Goal: Task Accomplishment & Management: Manage account settings

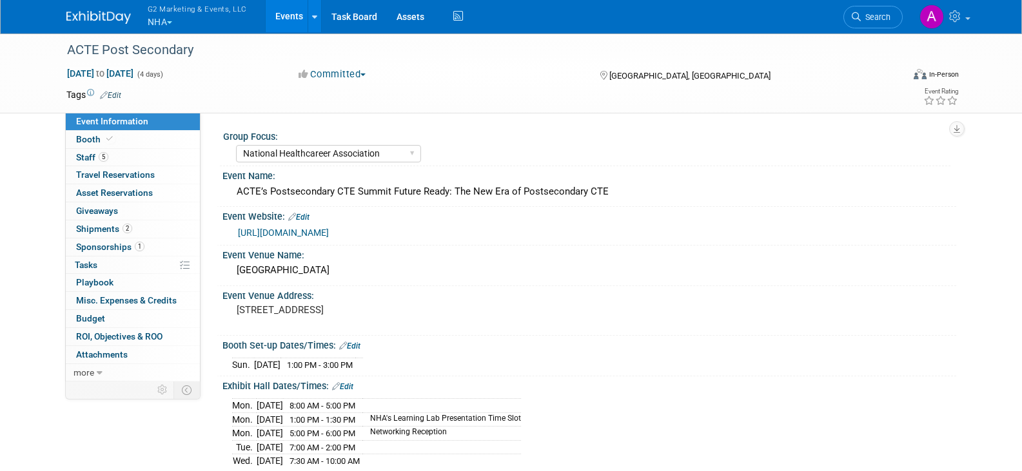
select select "National Healthcareer Association"
select select "In-house Created Form w/ Link"
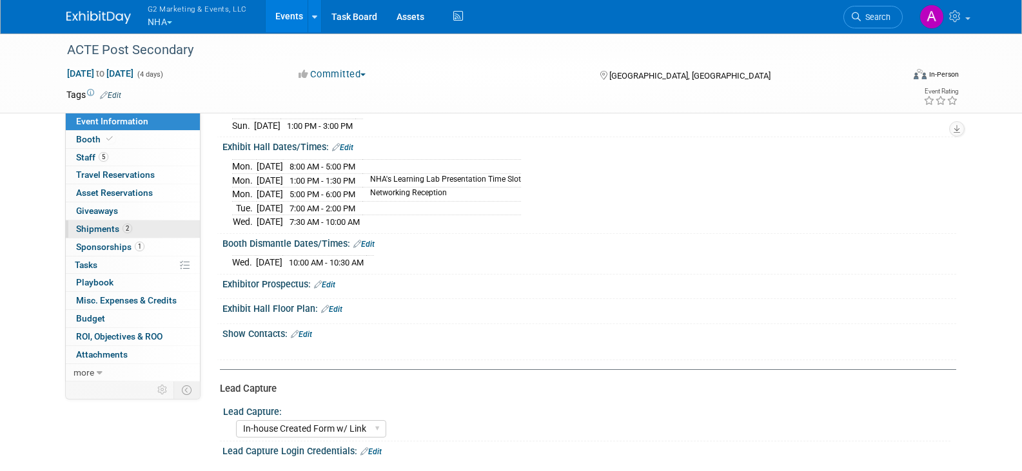
click at [106, 226] on span "Shipments 2" at bounding box center [104, 229] width 56 height 10
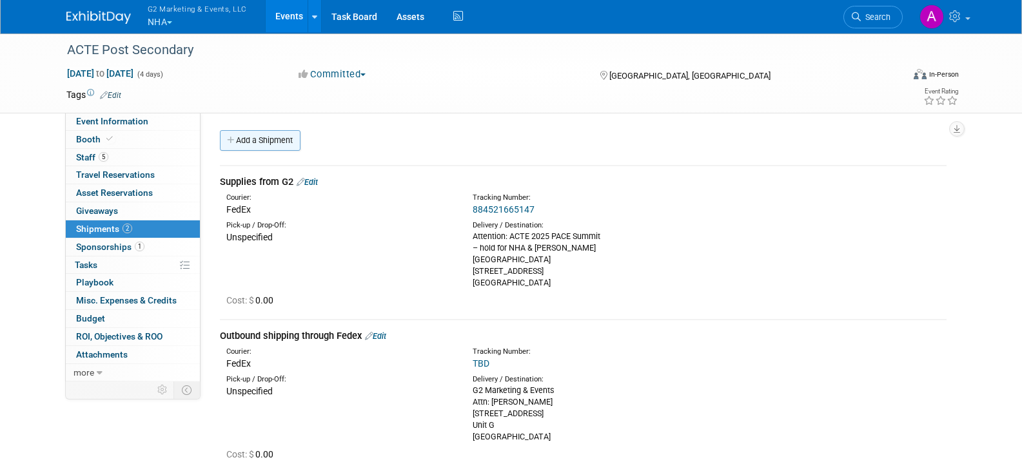
click at [272, 137] on link "Add a Shipment" at bounding box center [260, 140] width 81 height 21
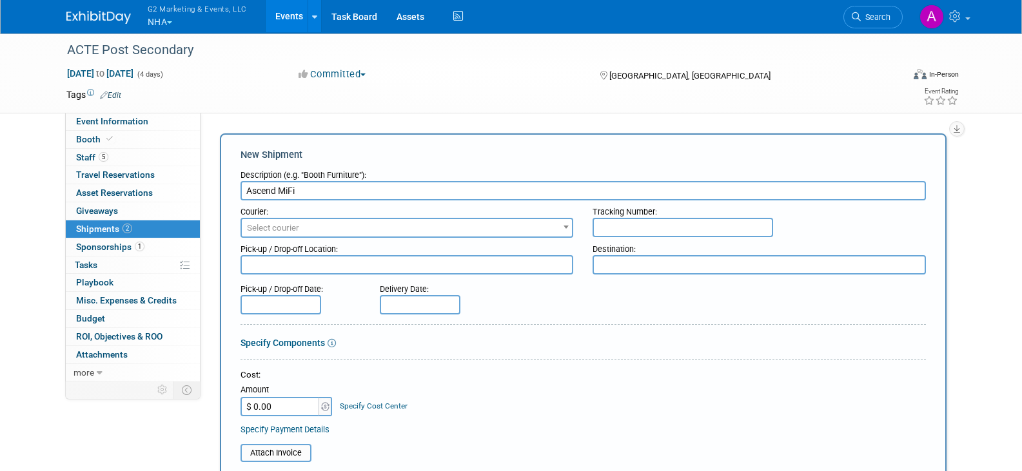
type input "Ascend MiFi"
click at [380, 235] on span "Select courier" at bounding box center [407, 228] width 331 height 18
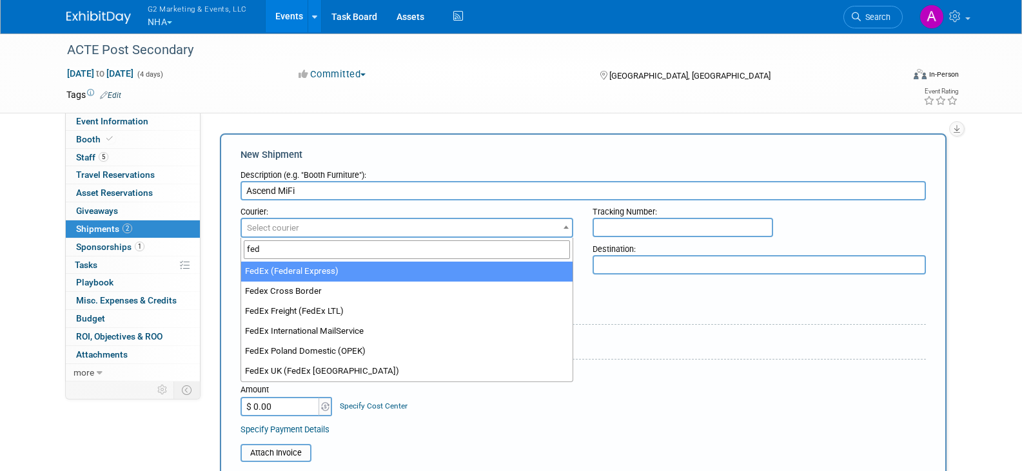
type input "fed"
select select "206"
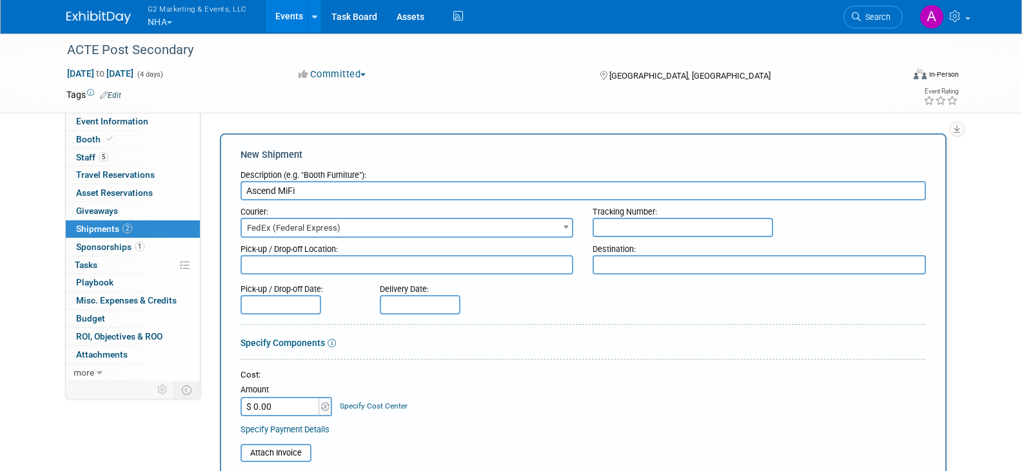
click at [629, 224] on input "text" at bounding box center [683, 227] width 181 height 19
paste input "591178056983"
type input "591178056983"
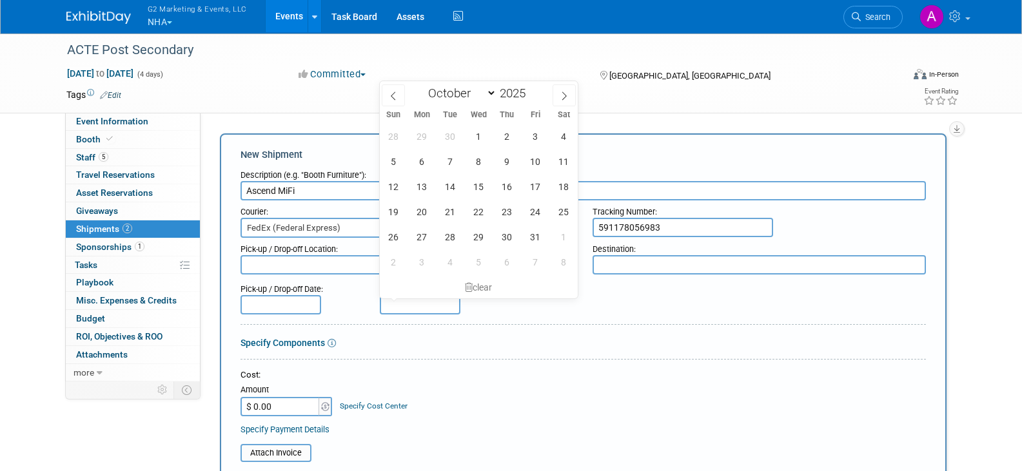
click at [409, 306] on input "text" at bounding box center [420, 304] width 81 height 19
click at [396, 93] on icon at bounding box center [393, 96] width 9 height 9
select select "8"
click at [453, 240] on span "30" at bounding box center [450, 236] width 25 height 25
type input "[DATE]"
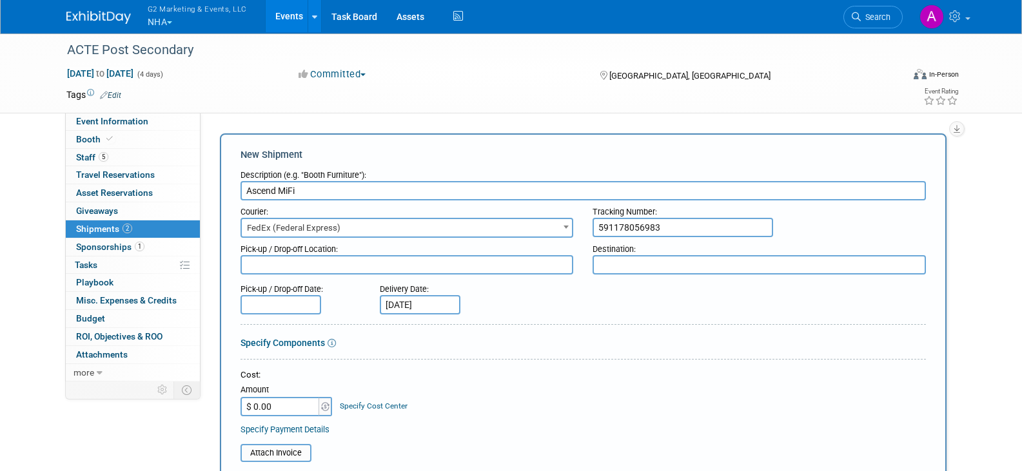
click at [615, 266] on textarea at bounding box center [759, 264] width 333 height 19
type textarea "[PERSON_NAME] hotel"
click at [714, 271] on textarea "[PERSON_NAME] hotel" at bounding box center [759, 264] width 333 height 19
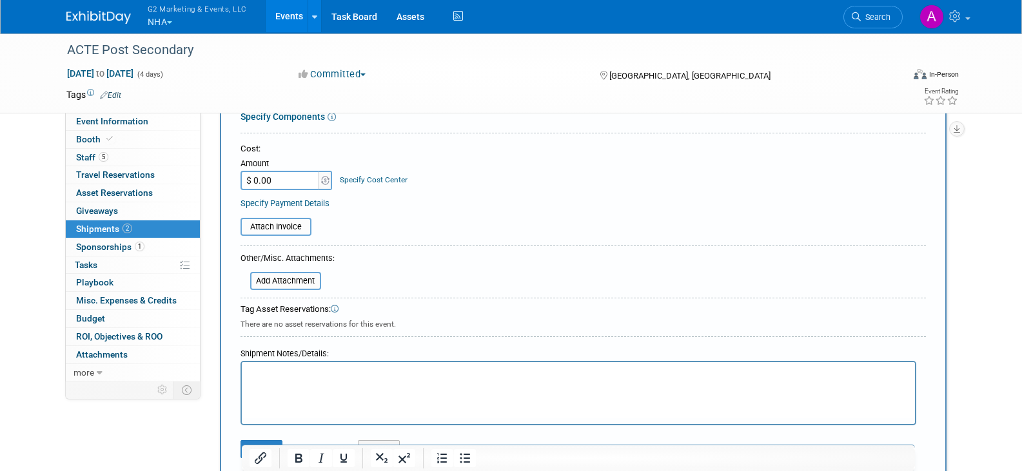
scroll to position [258, 0]
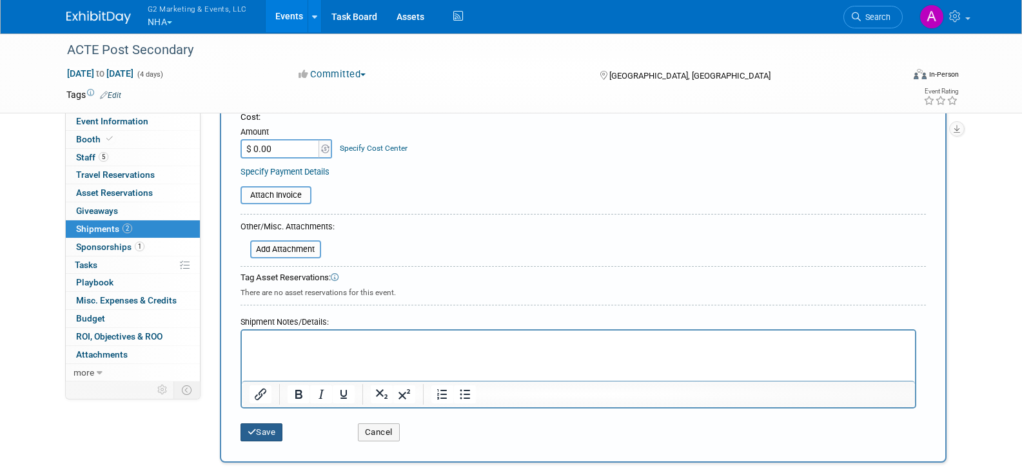
click at [267, 433] on button "Save" at bounding box center [262, 433] width 43 height 18
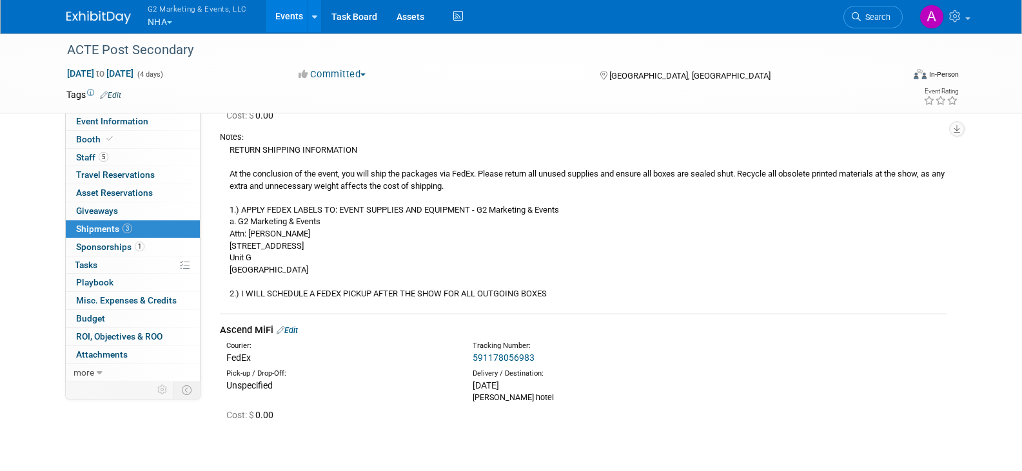
scroll to position [313, 0]
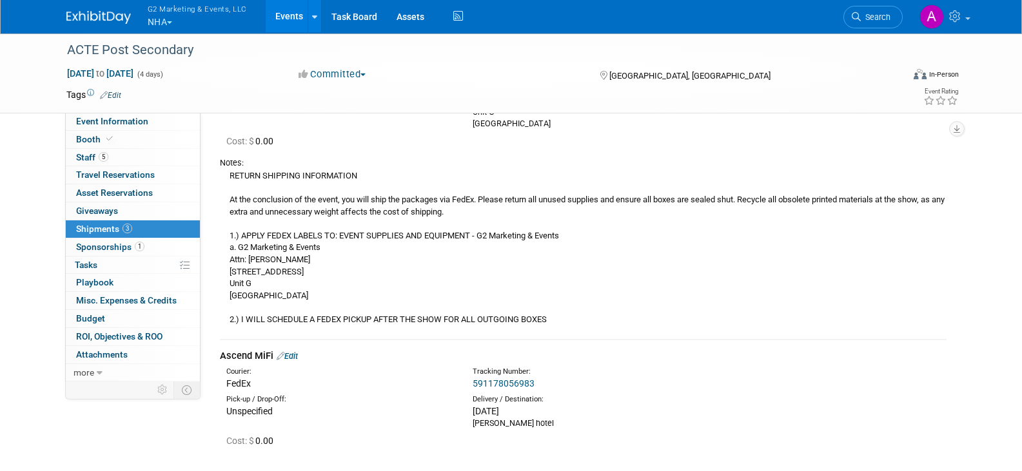
click at [172, 23] on span "button" at bounding box center [169, 22] width 5 height 3
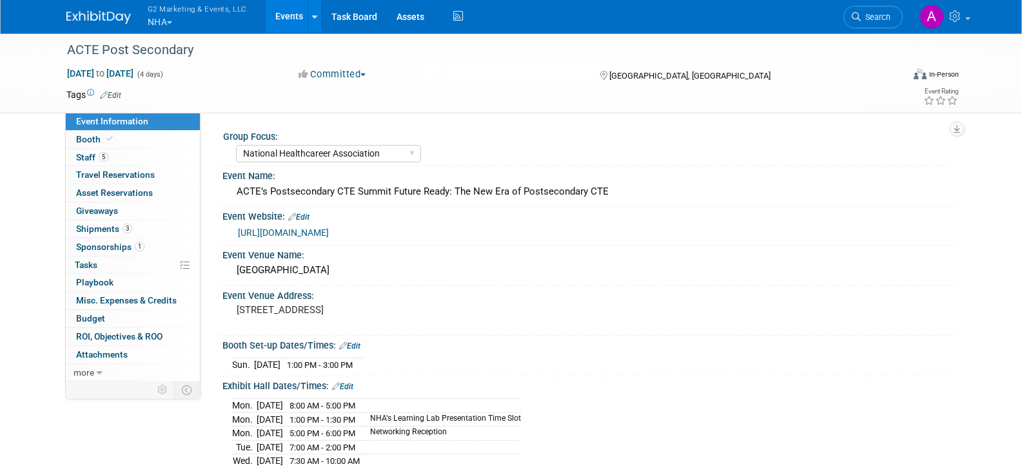
select select "National Healthcareer Association"
select select "In-house Created Form w/ Link"
